Goal: Task Accomplishment & Management: Use online tool/utility

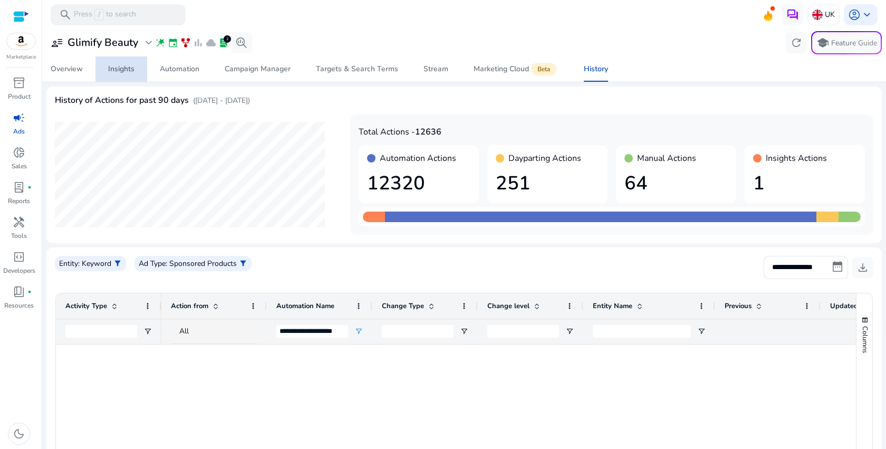
click at [119, 71] on div "Insights" at bounding box center [121, 68] width 26 height 7
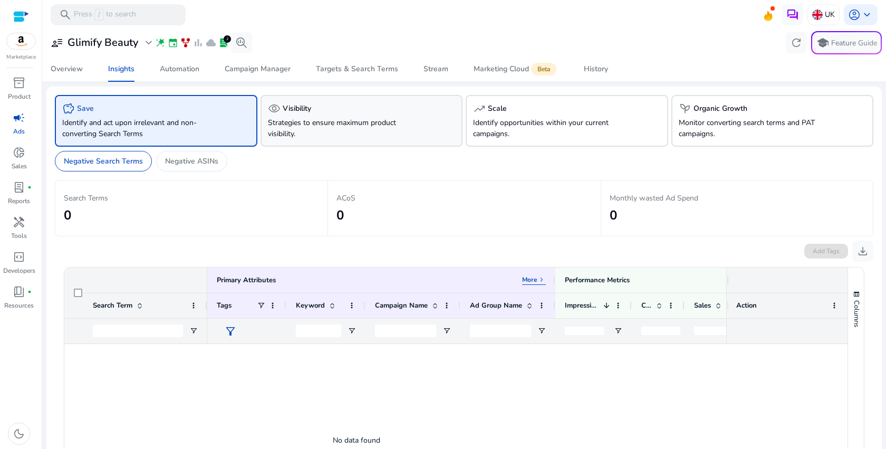
click at [382, 124] on p "Strategies to ensure maximum product visibility." at bounding box center [346, 128] width 156 height 22
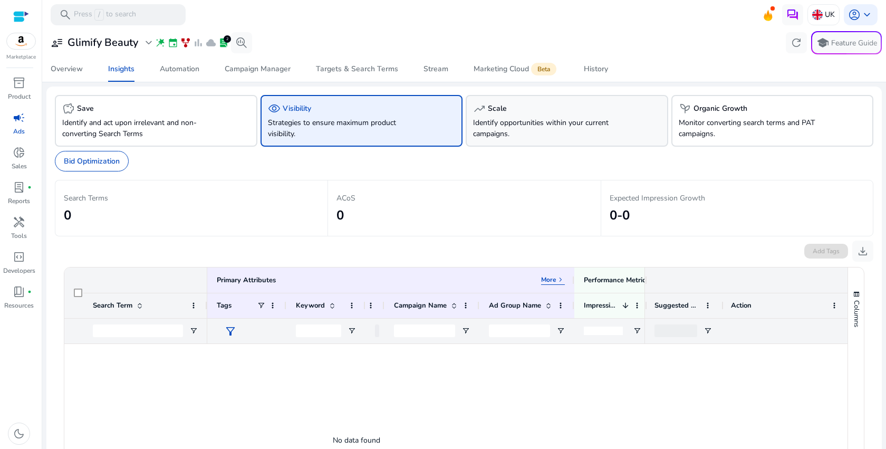
click at [528, 117] on p "Identify opportunities within your current campaigns." at bounding box center [551, 128] width 156 height 22
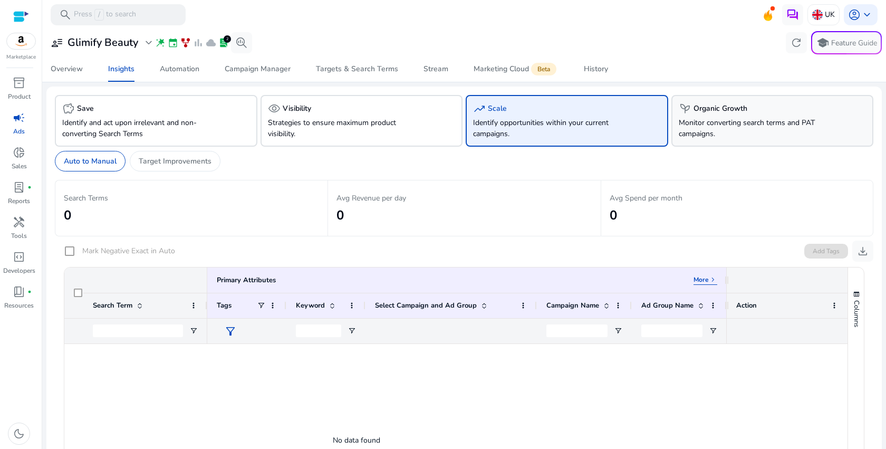
click at [725, 110] on h5 "Organic Growth" at bounding box center [720, 108] width 54 height 9
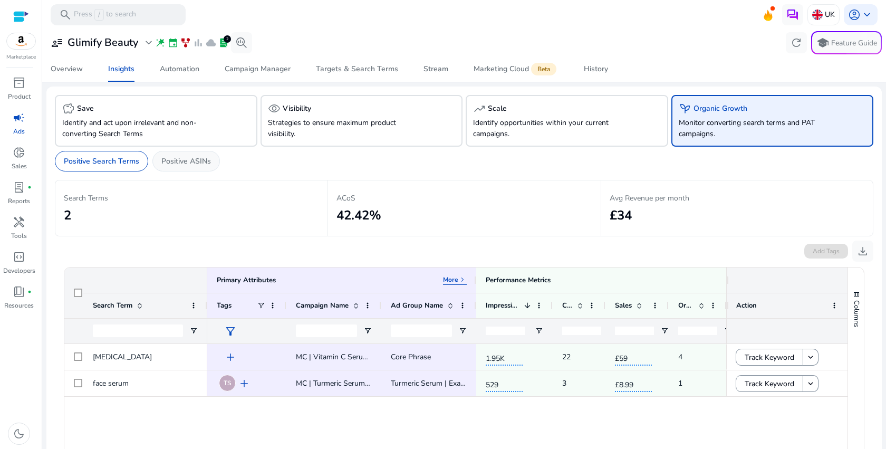
click at [181, 166] on p "Positive ASINs" at bounding box center [186, 161] width 50 height 11
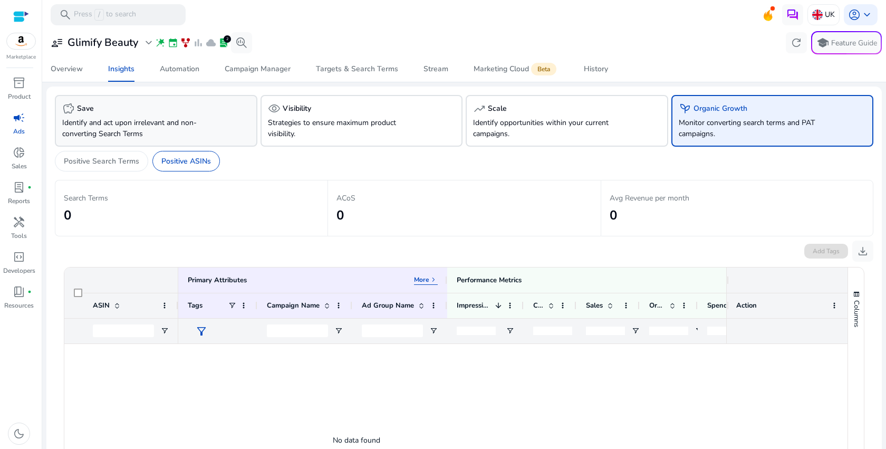
click at [183, 126] on p "Identify and act upon irrelevant and non-converting Search Terms" at bounding box center [140, 128] width 156 height 22
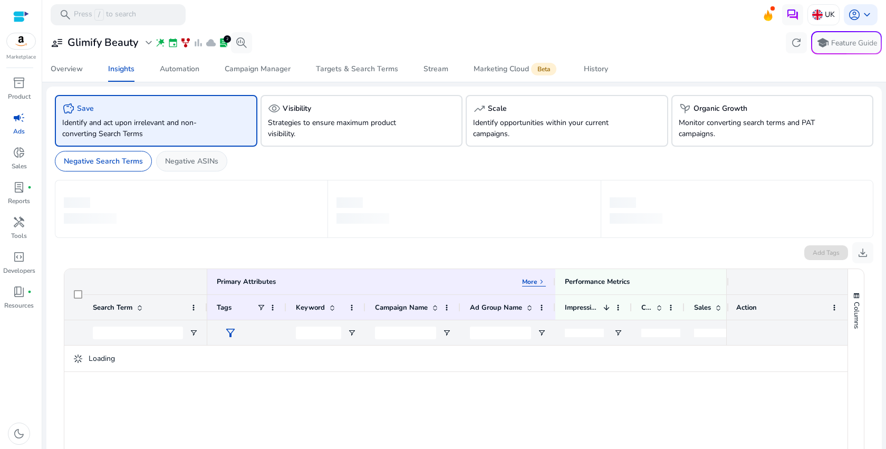
click at [183, 161] on p "Negative ASINs" at bounding box center [191, 161] width 53 height 11
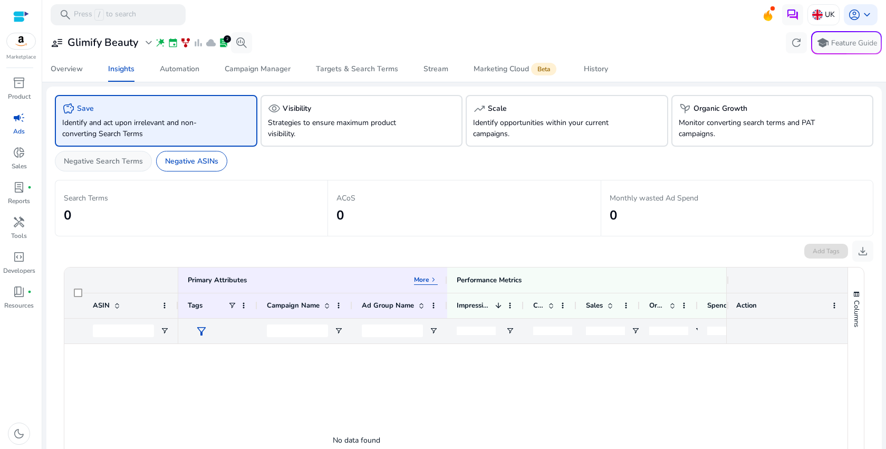
click at [127, 171] on div "Negative Search Terms" at bounding box center [103, 161] width 97 height 21
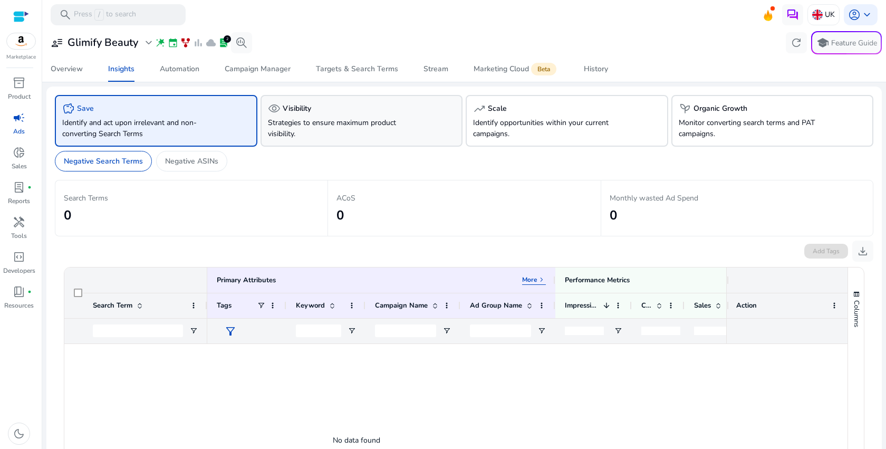
click at [327, 126] on p "Strategies to ensure maximum product visibility." at bounding box center [346, 128] width 156 height 22
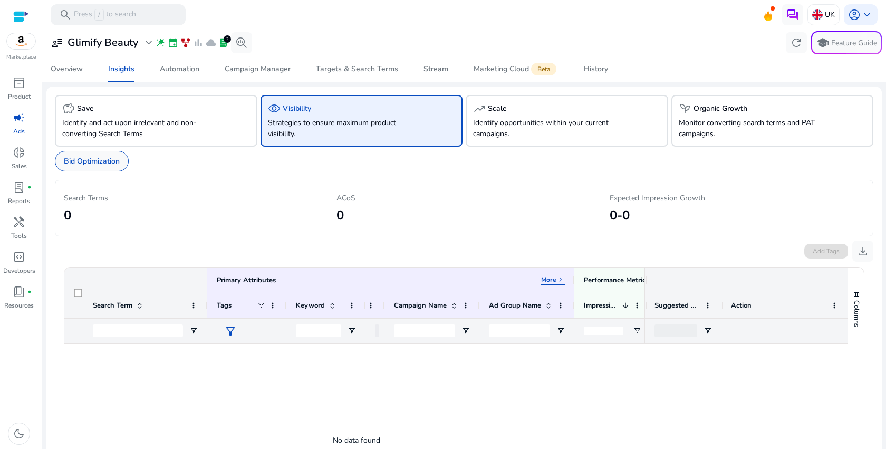
click at [103, 163] on p "Bid Optimization" at bounding box center [92, 161] width 56 height 11
click at [529, 123] on p "Identify opportunities within your current campaigns." at bounding box center [551, 128] width 156 height 22
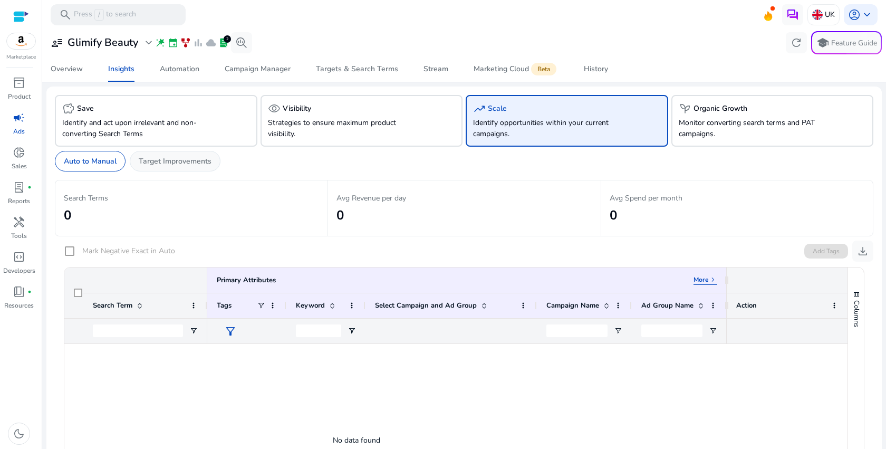
click at [204, 169] on div "Target Improvements" at bounding box center [175, 161] width 91 height 21
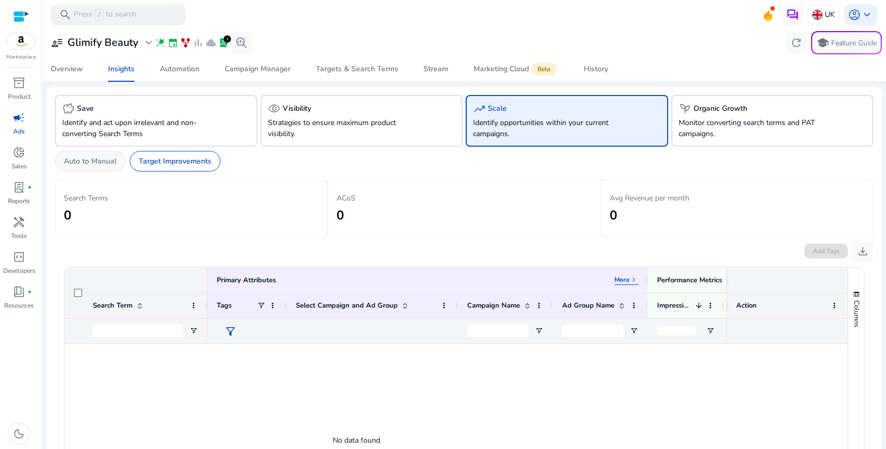
click at [79, 156] on p "Auto to Manual" at bounding box center [90, 161] width 53 height 11
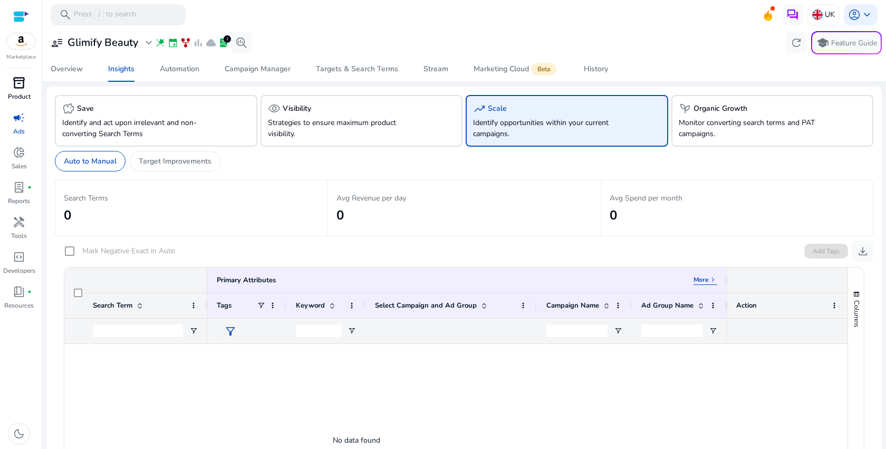
click at [16, 85] on span "inventory_2" at bounding box center [19, 82] width 13 height 13
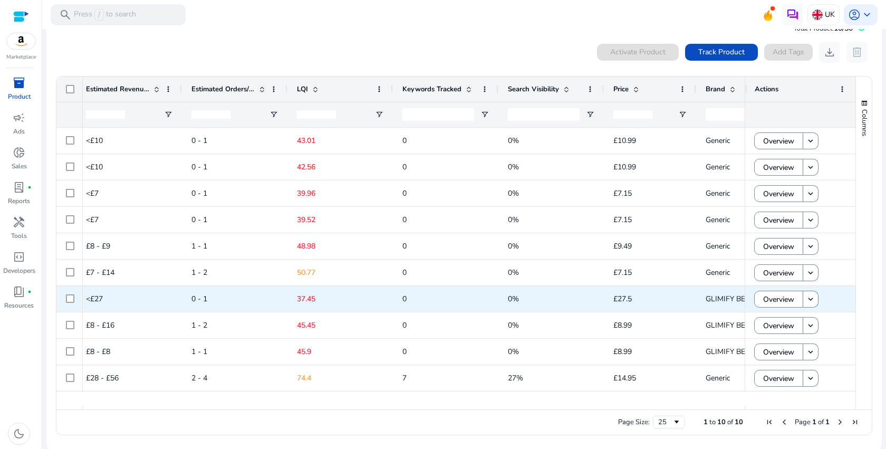
scroll to position [0, 252]
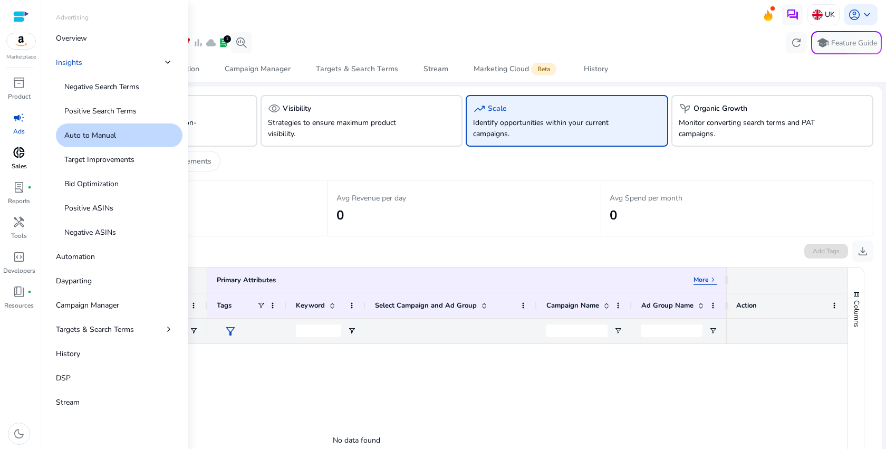
click at [21, 158] on span "donut_small" at bounding box center [19, 152] width 13 height 13
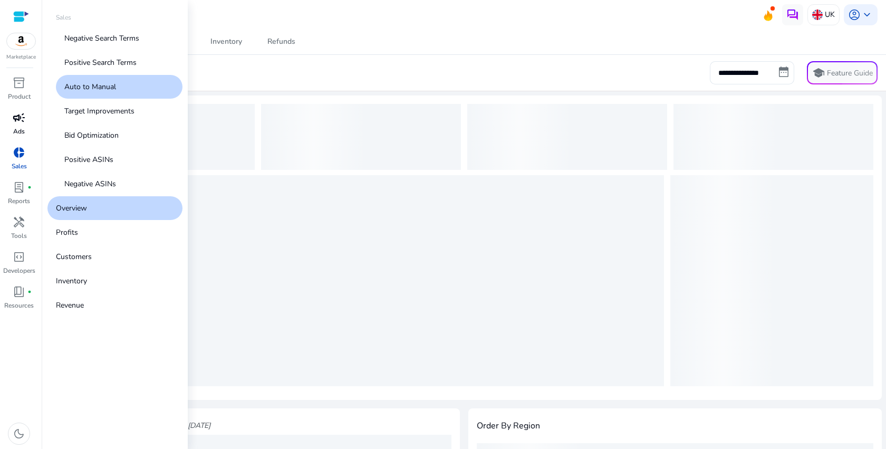
click at [21, 129] on p "Ads" at bounding box center [19, 131] width 12 height 9
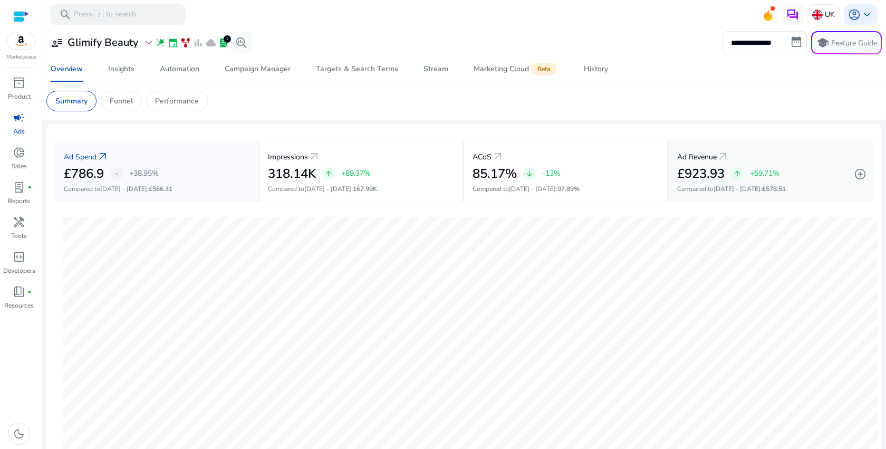
click at [772, 182] on div "Ad Revenue arrow_outward £923.93 arrow_upward +59.71% Compared to [DATE] - [DAT…" at bounding box center [771, 171] width 205 height 61
click at [581, 165] on div "ACoS arrow_outward" at bounding box center [565, 157] width 186 height 20
click at [160, 72] on div "Automation" at bounding box center [180, 68] width 40 height 7
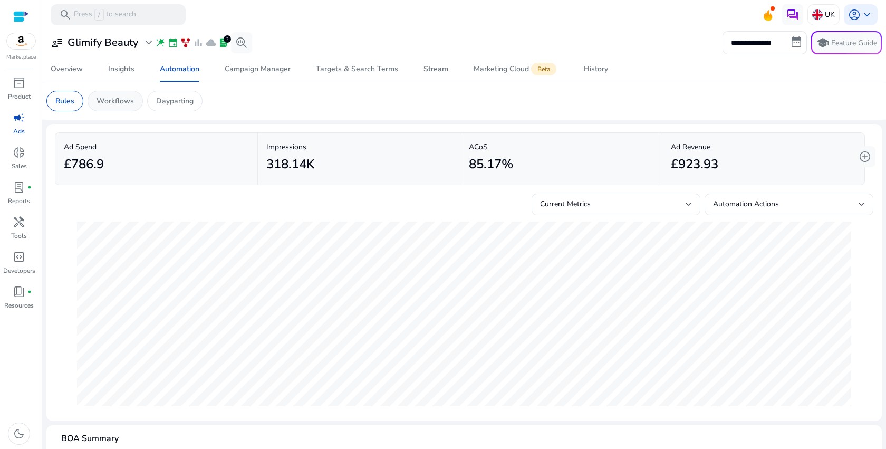
click at [115, 100] on p "Workflows" at bounding box center [114, 100] width 37 height 11
